Goal: Task Accomplishment & Management: Manage account settings

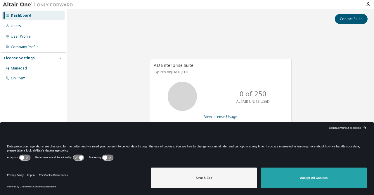
click at [314, 178] on button "Accept All Cookies" at bounding box center [314, 178] width 106 height 20
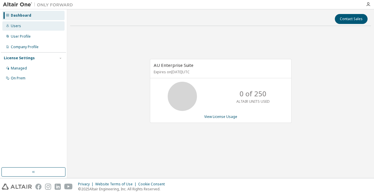
click at [19, 24] on div "Users" at bounding box center [16, 26] width 10 height 5
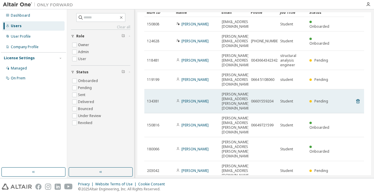
scroll to position [44, 0]
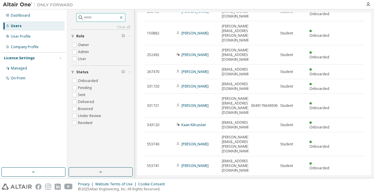
click at [124, 20] on button "button" at bounding box center [121, 17] width 5 height 5
click at [124, 16] on icon "button" at bounding box center [121, 17] width 5 height 5
click at [95, 175] on button "button" at bounding box center [101, 171] width 64 height 9
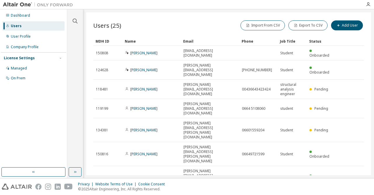
scroll to position [39, 0]
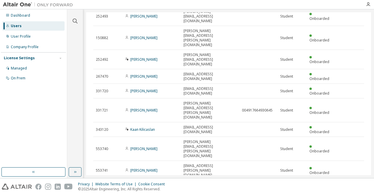
click at [351, 156] on div "MDH ID Name Email Phone Job Title Status 252493 [PERSON_NAME] [PERSON_NAME][EMA…" at bounding box center [228, 104] width 271 height 214
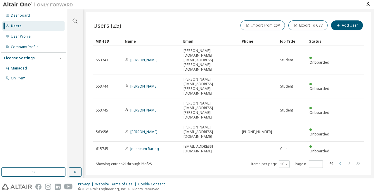
click at [339, 160] on icon "button" at bounding box center [340, 163] width 7 height 7
type input "*"
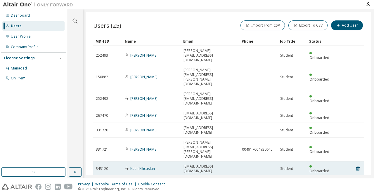
scroll to position [29, 0]
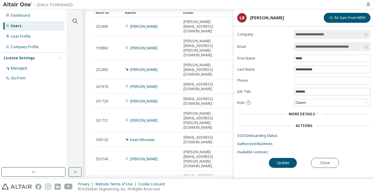
click at [248, 104] on icon at bounding box center [248, 102] width 5 height 5
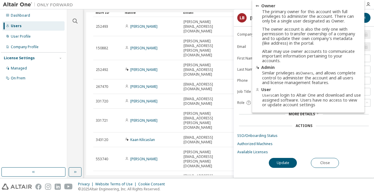
click at [248, 104] on icon at bounding box center [248, 102] width 5 height 5
click at [250, 108] on form "**********" at bounding box center [303, 92] width 133 height 125
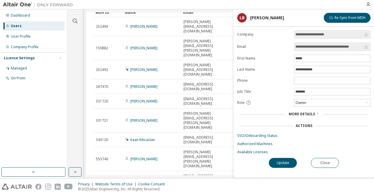
click at [316, 115] on icon at bounding box center [318, 114] width 4 height 4
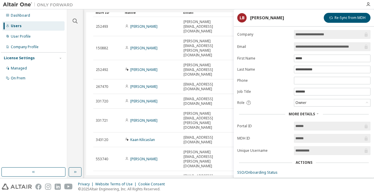
scroll to position [27, 0]
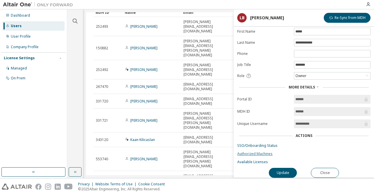
click at [254, 155] on link "Authorized Machines" at bounding box center [303, 154] width 133 height 5
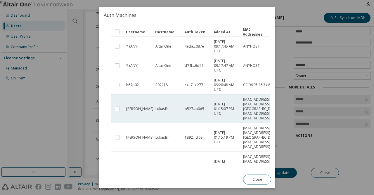
scroll to position [0, 0]
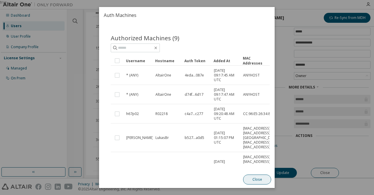
click at [253, 178] on button "Close" at bounding box center [257, 180] width 28 height 10
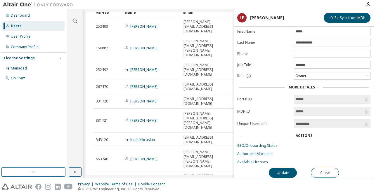
scroll to position [44, 0]
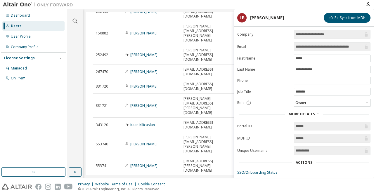
click at [49, 58] on div "License Settings" at bounding box center [33, 58] width 59 height 5
click at [46, 60] on div "License Settings" at bounding box center [33, 58] width 59 height 5
click at [31, 69] on div "Managed" at bounding box center [33, 68] width 62 height 9
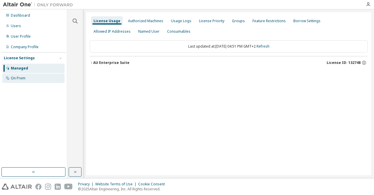
click at [20, 77] on div "On Prem" at bounding box center [18, 78] width 15 height 5
